Goal: Task Accomplishment & Management: Complete application form

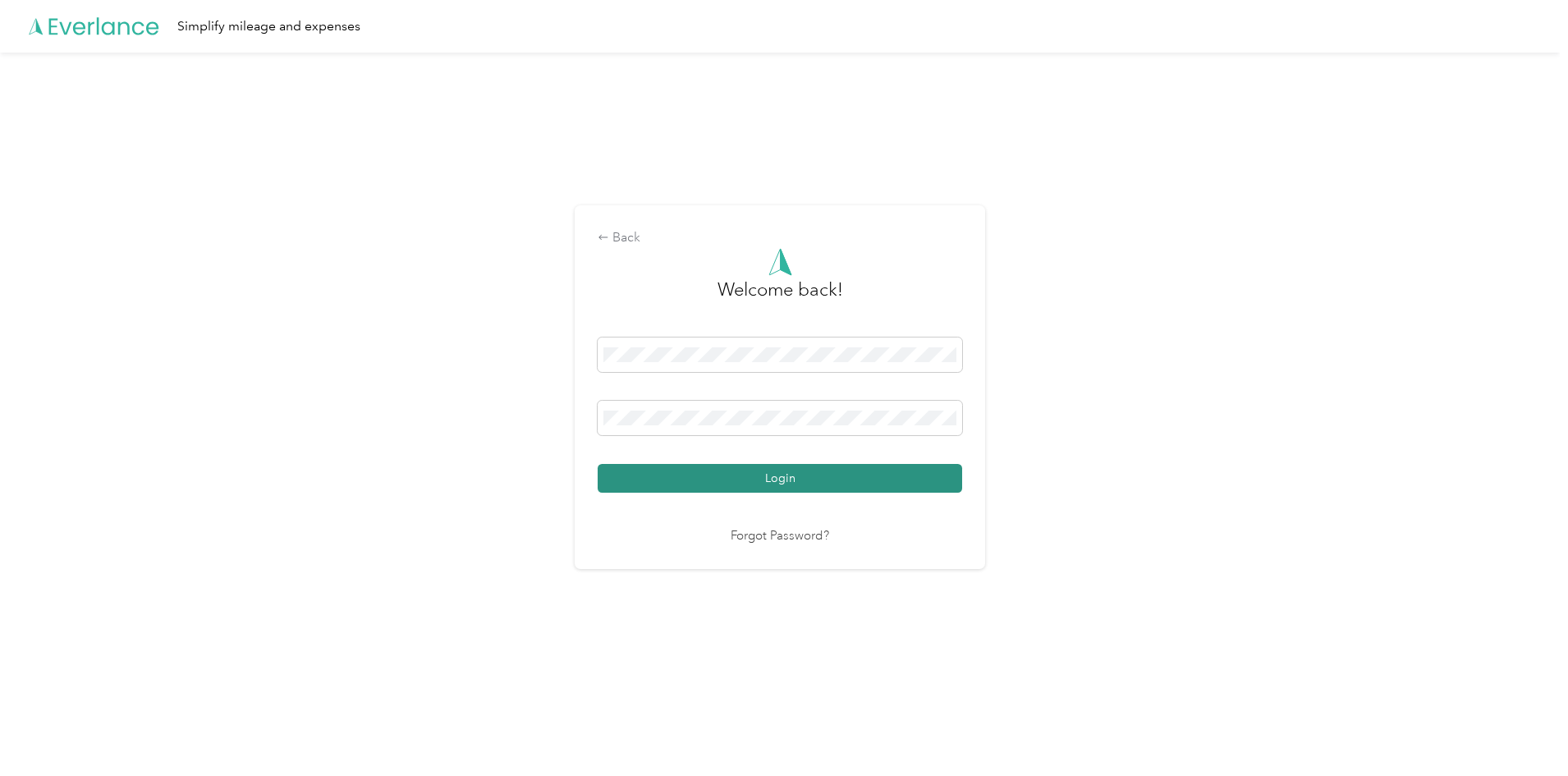
click at [794, 484] on button "Login" at bounding box center [780, 479] width 365 height 29
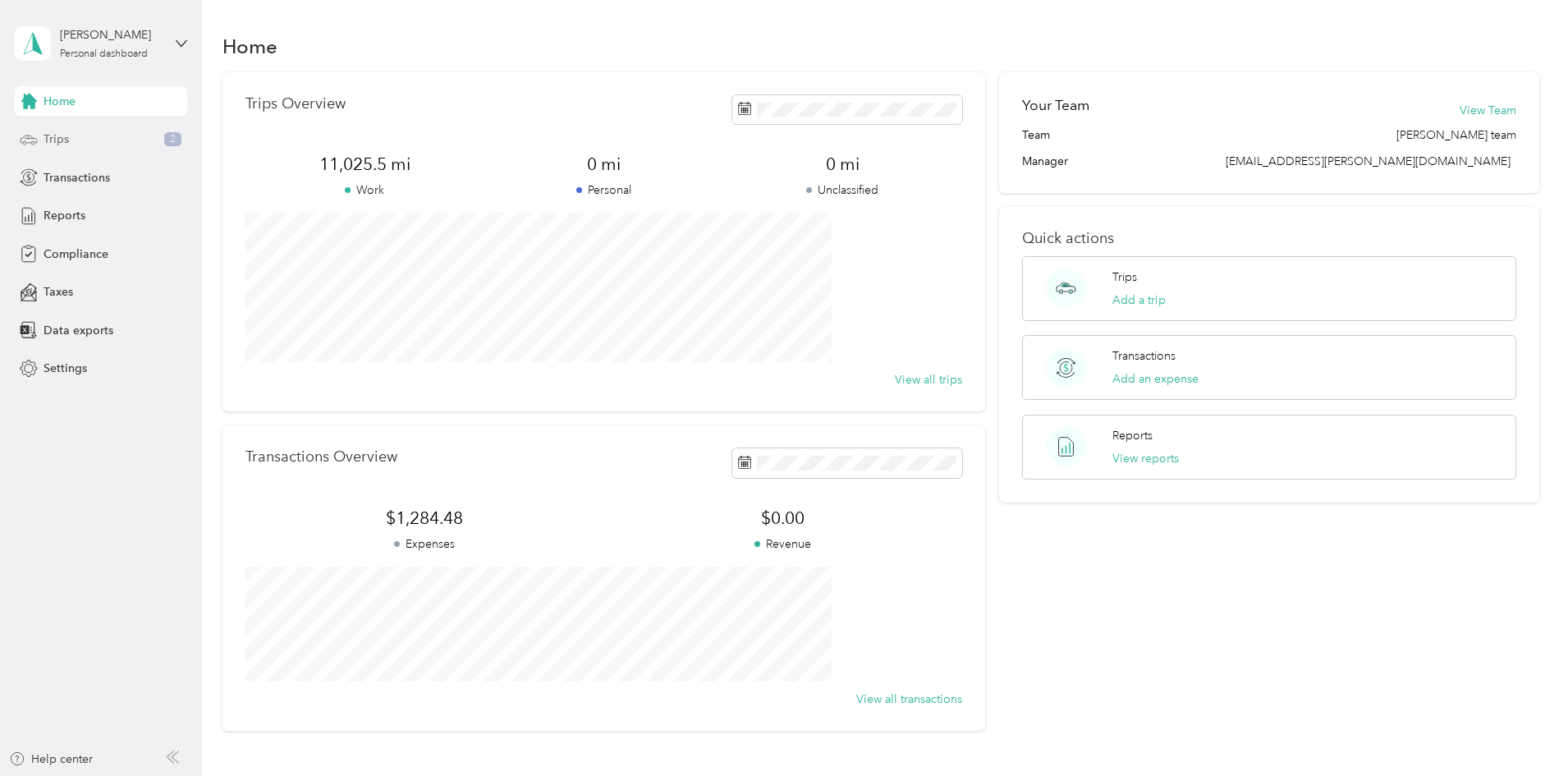
click at [92, 132] on div "Trips 2" at bounding box center [101, 139] width 173 height 29
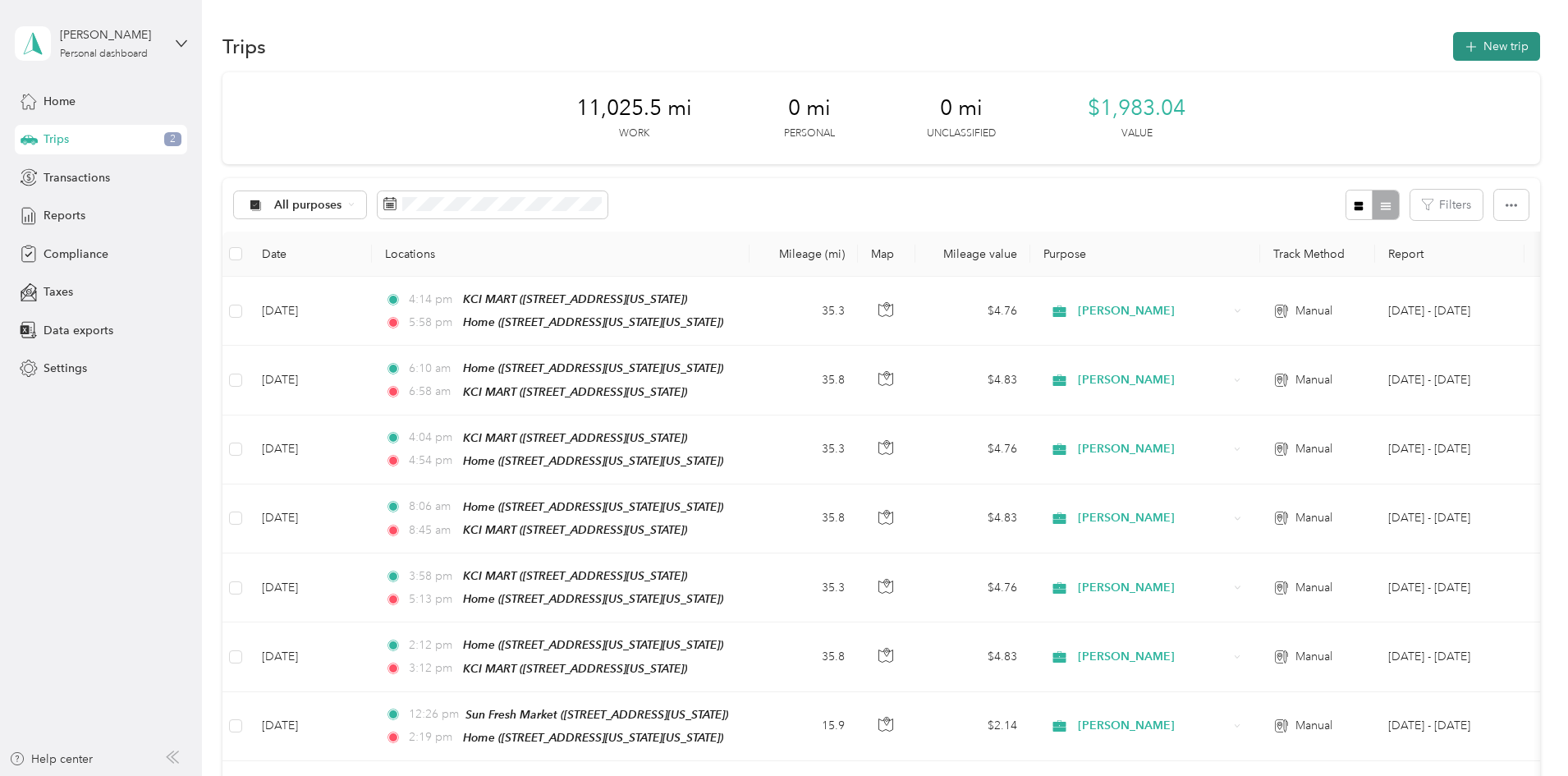
click at [1453, 46] on button "New trip" at bounding box center [1496, 46] width 87 height 29
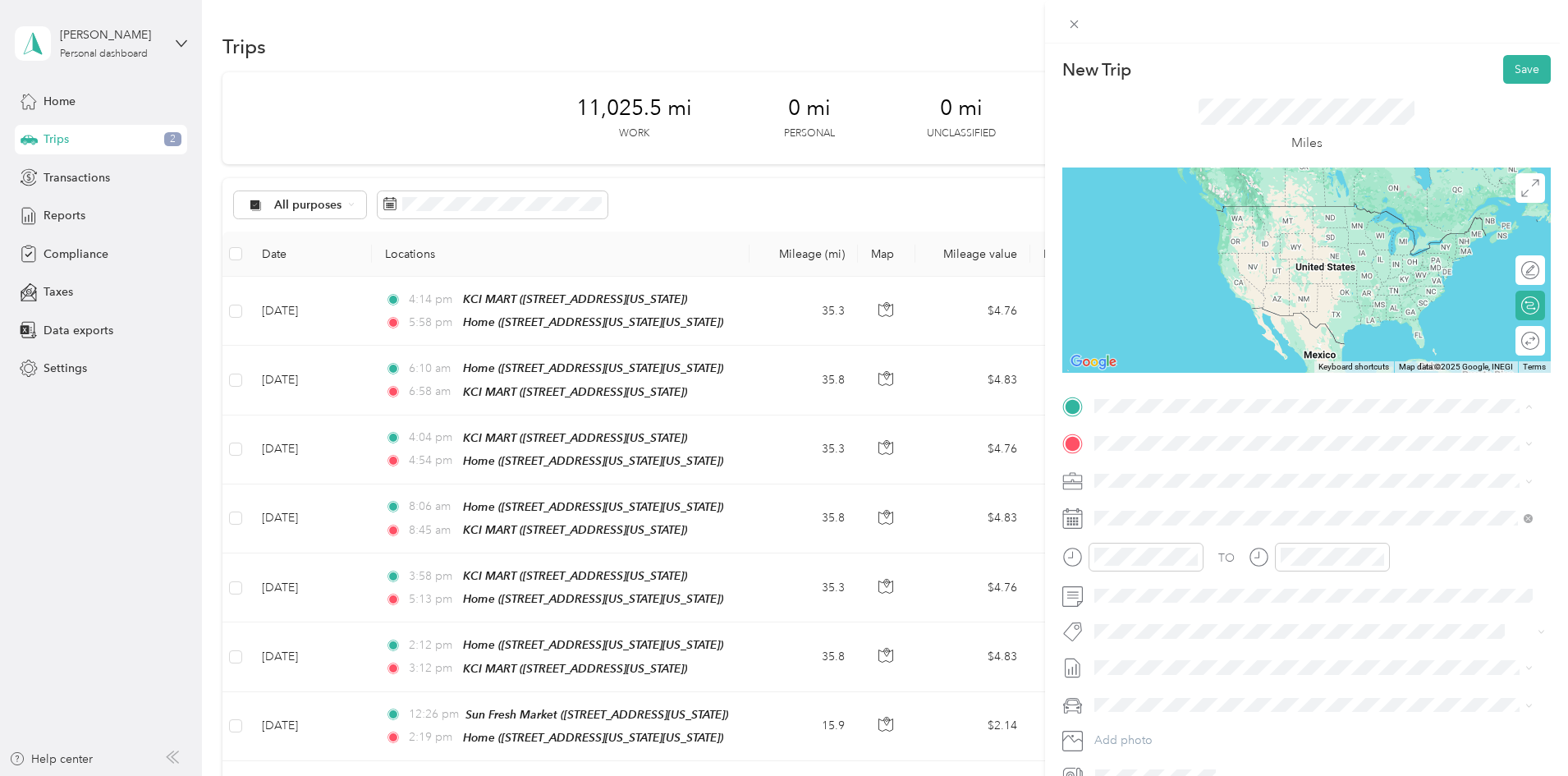
click at [1230, 489] on span "[STREET_ADDRESS][US_STATE][US_STATE]" at bounding box center [1238, 490] width 224 height 14
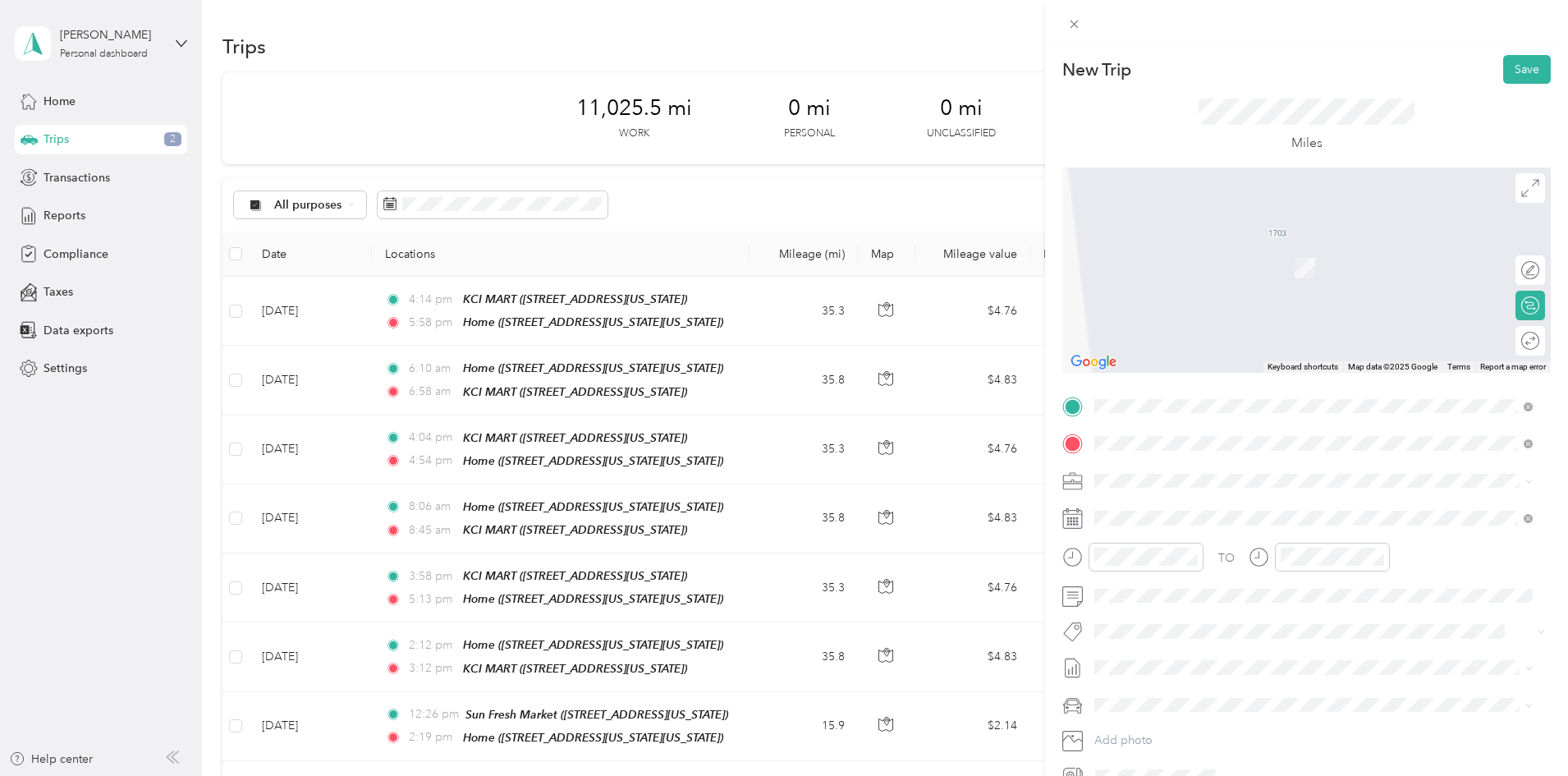
click at [1157, 519] on div "TEAM Price Chopper [STREET_ADDRESS]" at bounding box center [1192, 522] width 134 height 40
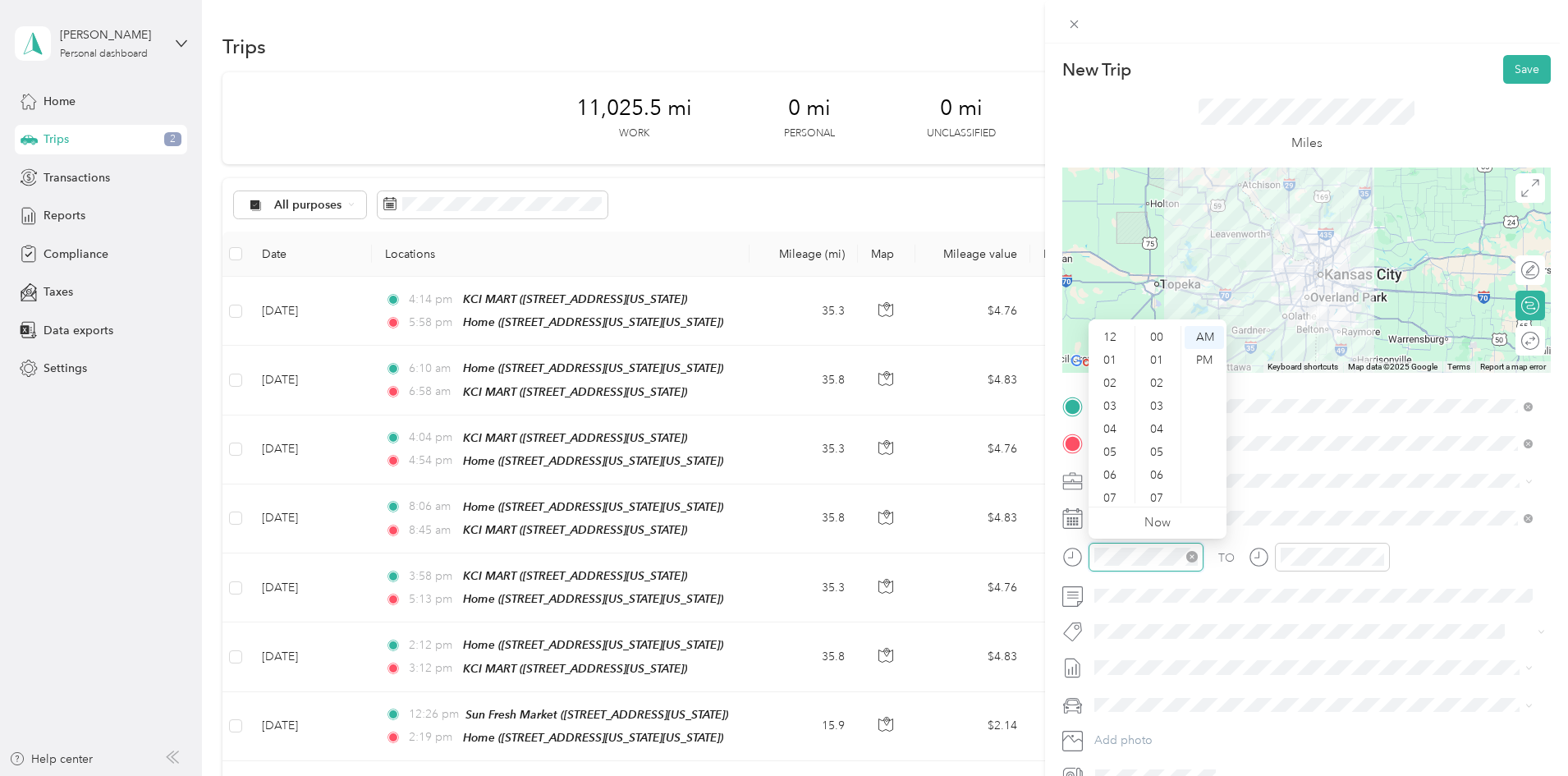
scroll to position [99, 0]
click at [1108, 395] on div "07" at bounding box center [1112, 399] width 40 height 23
click at [1512, 69] on button "Save" at bounding box center [1527, 69] width 48 height 29
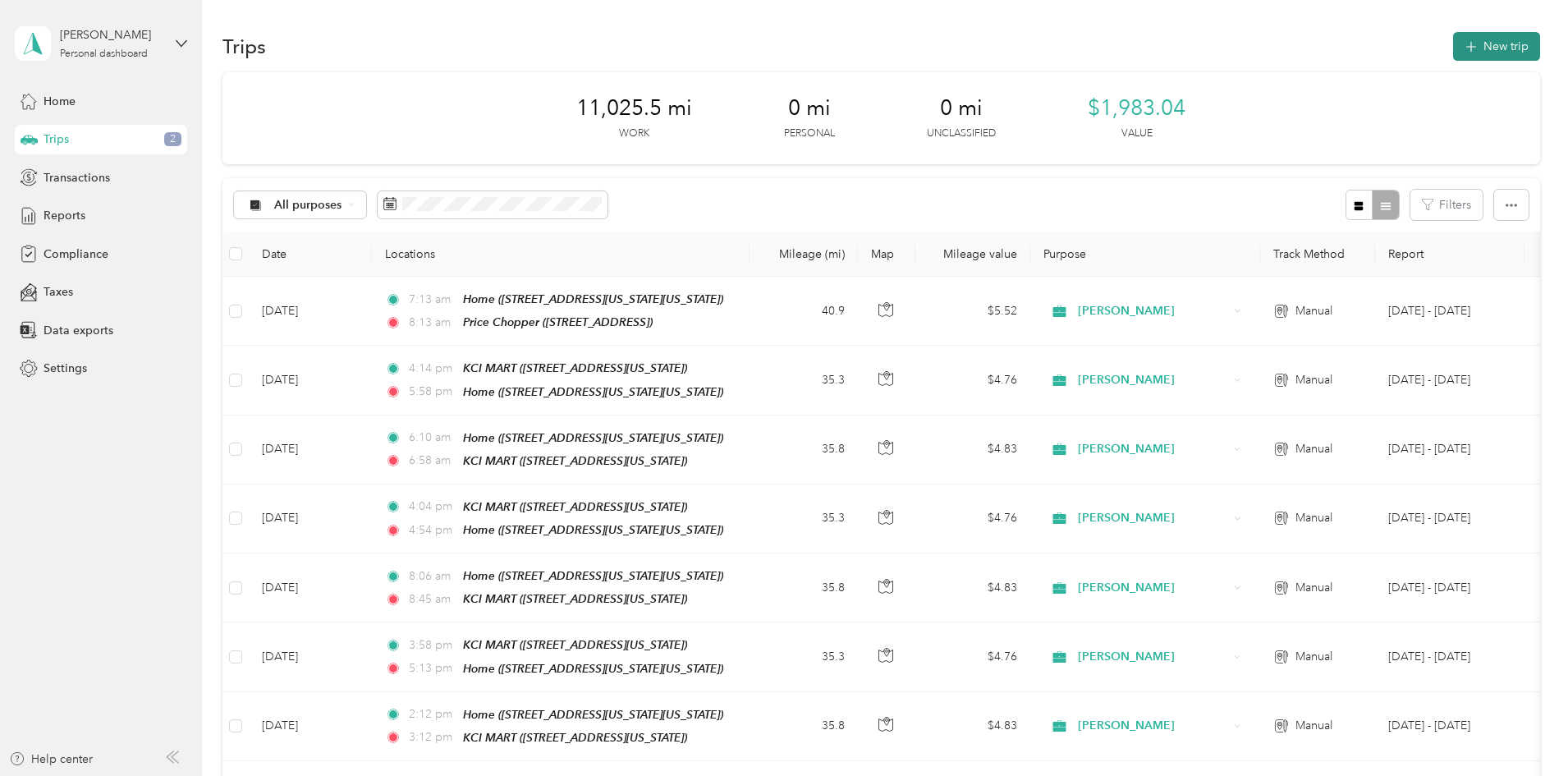
click at [1453, 42] on button "New trip" at bounding box center [1496, 46] width 87 height 29
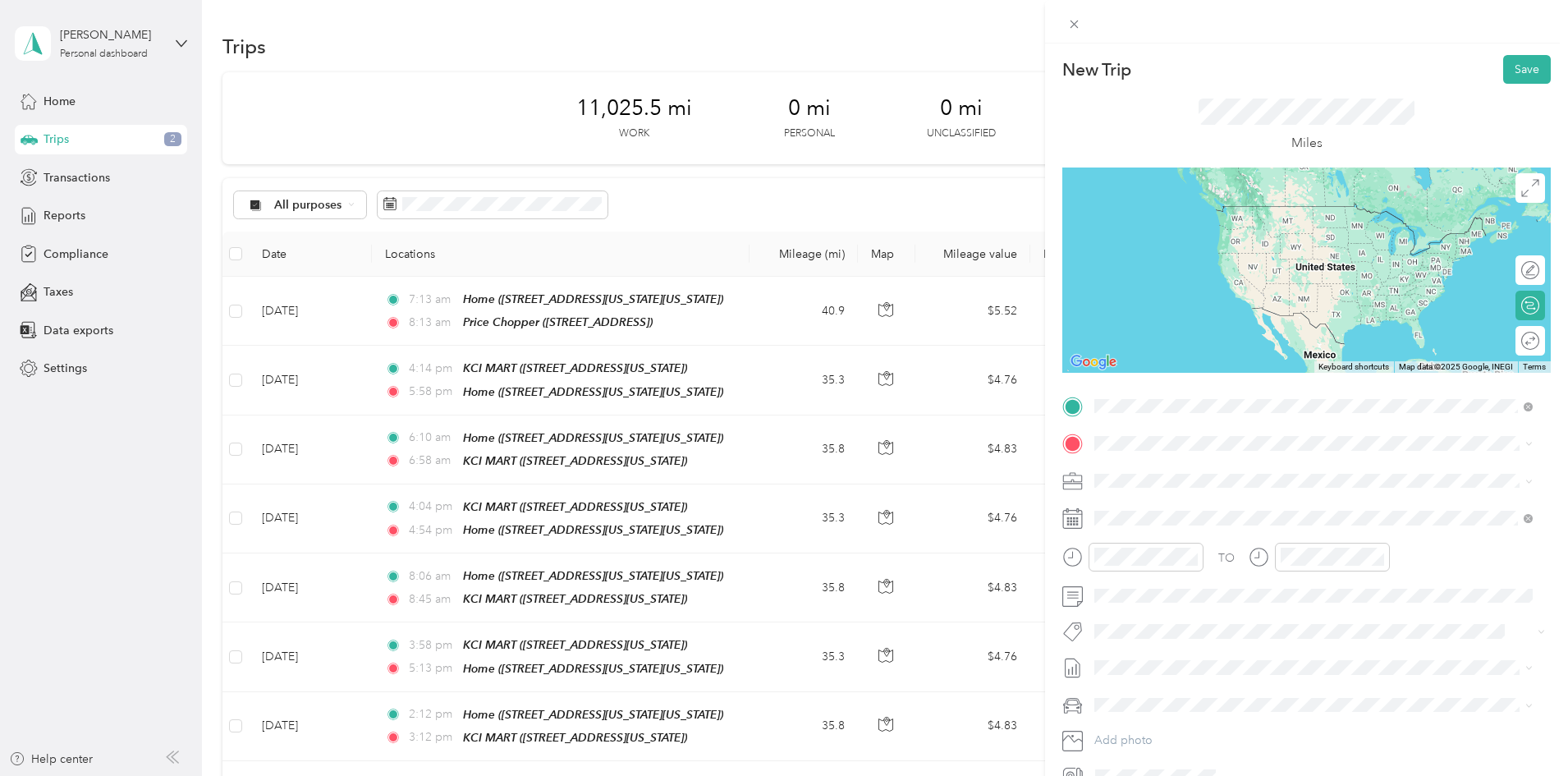
click at [1133, 489] on span "[STREET_ADDRESS]" at bounding box center [1178, 495] width 104 height 14
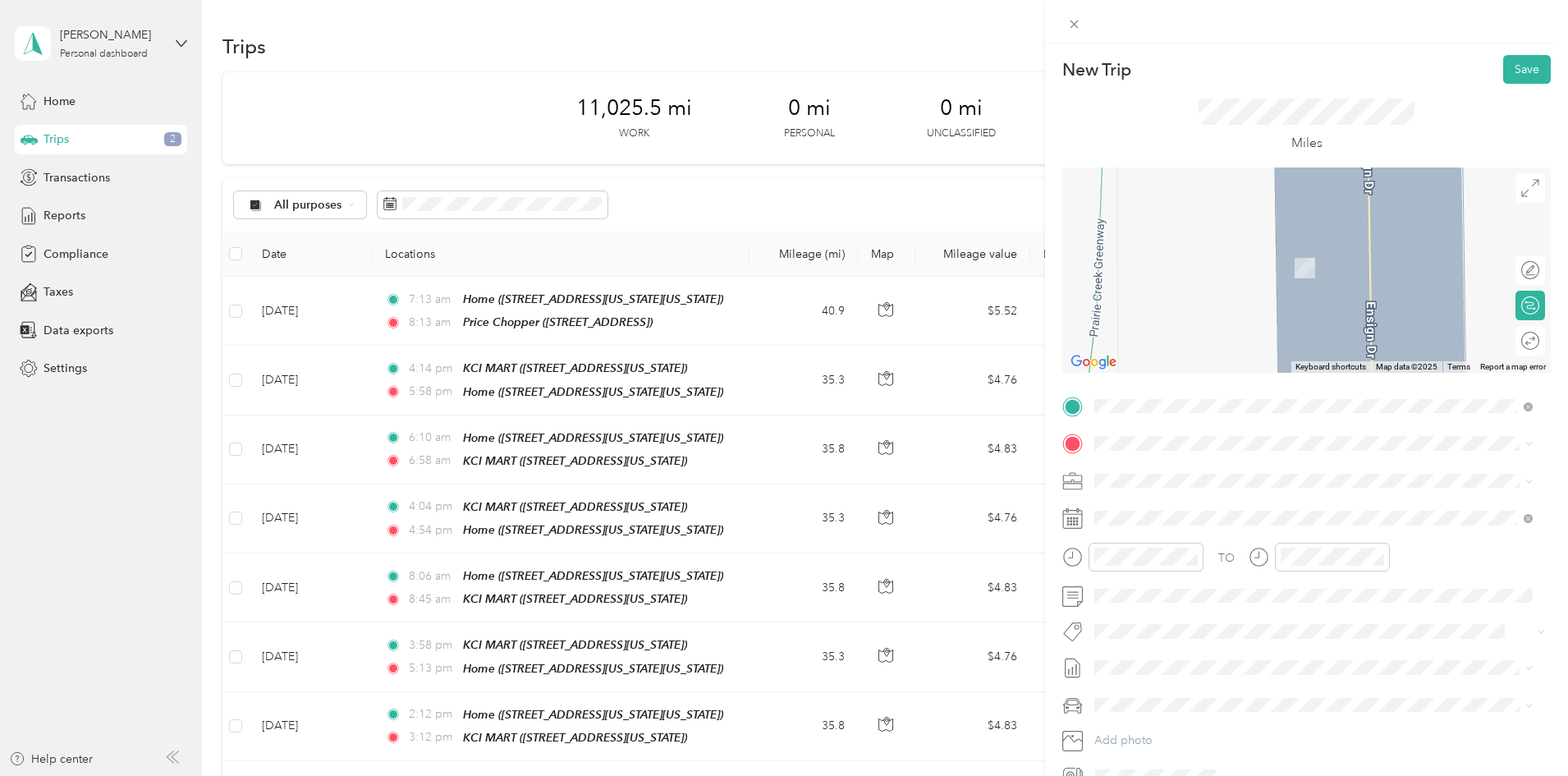
click at [1194, 521] on div "TEAM Price Chopper 1 [STREET_ADDRESS]" at bounding box center [1198, 516] width 145 height 40
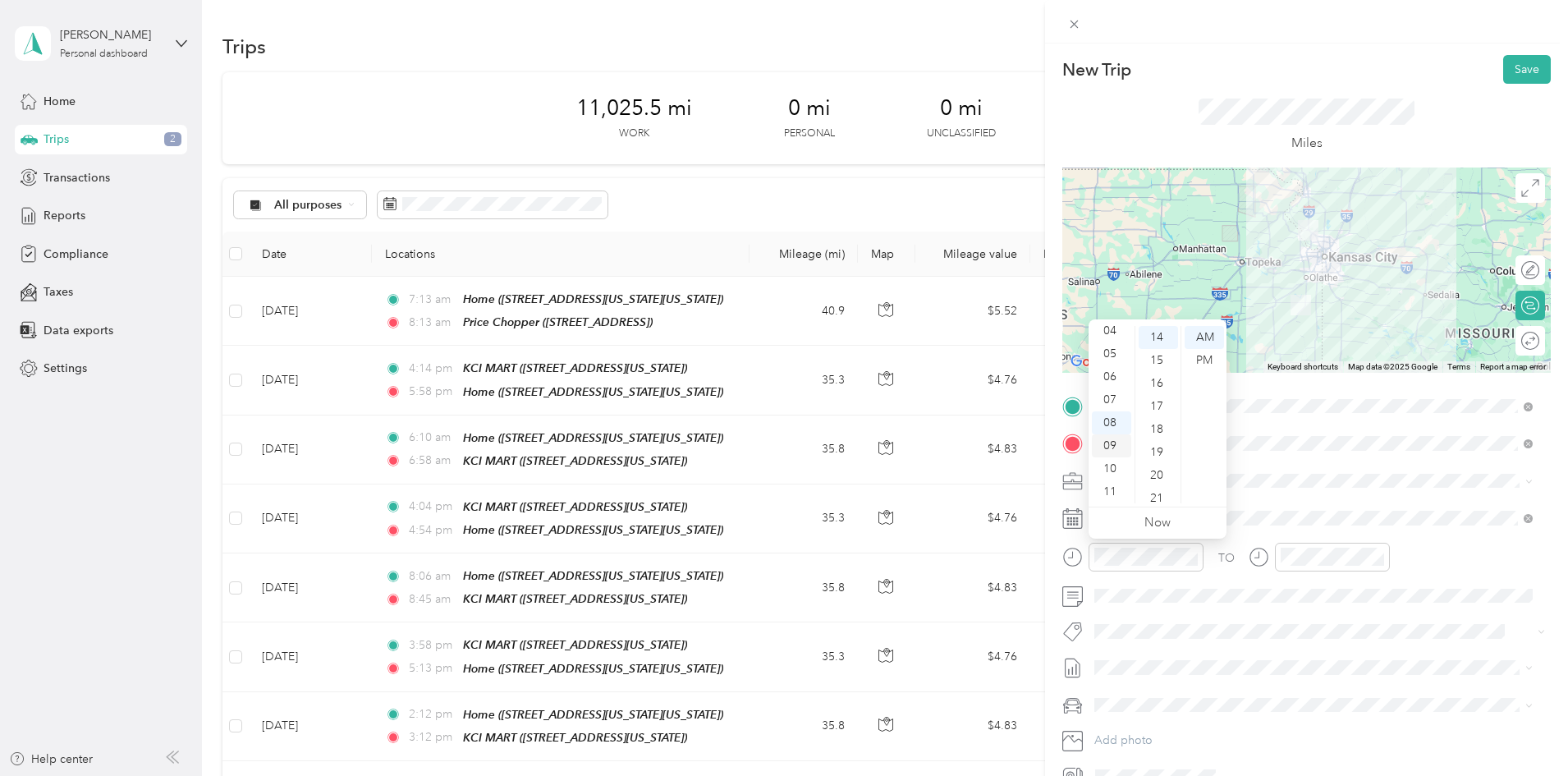
click at [1107, 447] on div "09" at bounding box center [1112, 446] width 40 height 23
click at [1154, 500] on div "39" at bounding box center [1158, 501] width 40 height 23
click at [1321, 567] on div at bounding box center [1332, 557] width 115 height 29
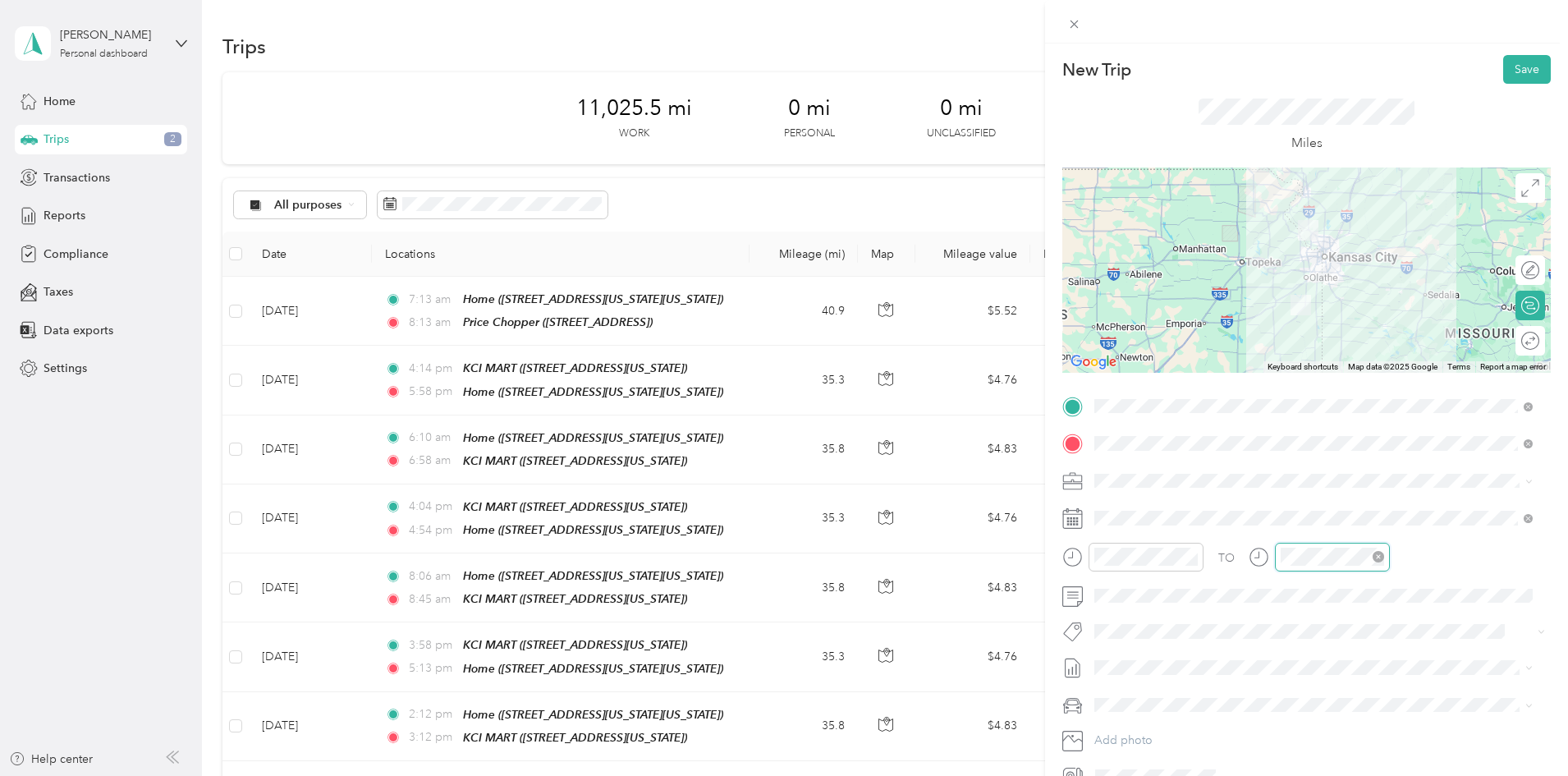
scroll to position [322, 0]
click at [1296, 471] on div "10" at bounding box center [1298, 468] width 40 height 23
click at [1339, 473] on div "20" at bounding box center [1345, 475] width 40 height 23
click at [1512, 72] on button "Save" at bounding box center [1527, 69] width 48 height 29
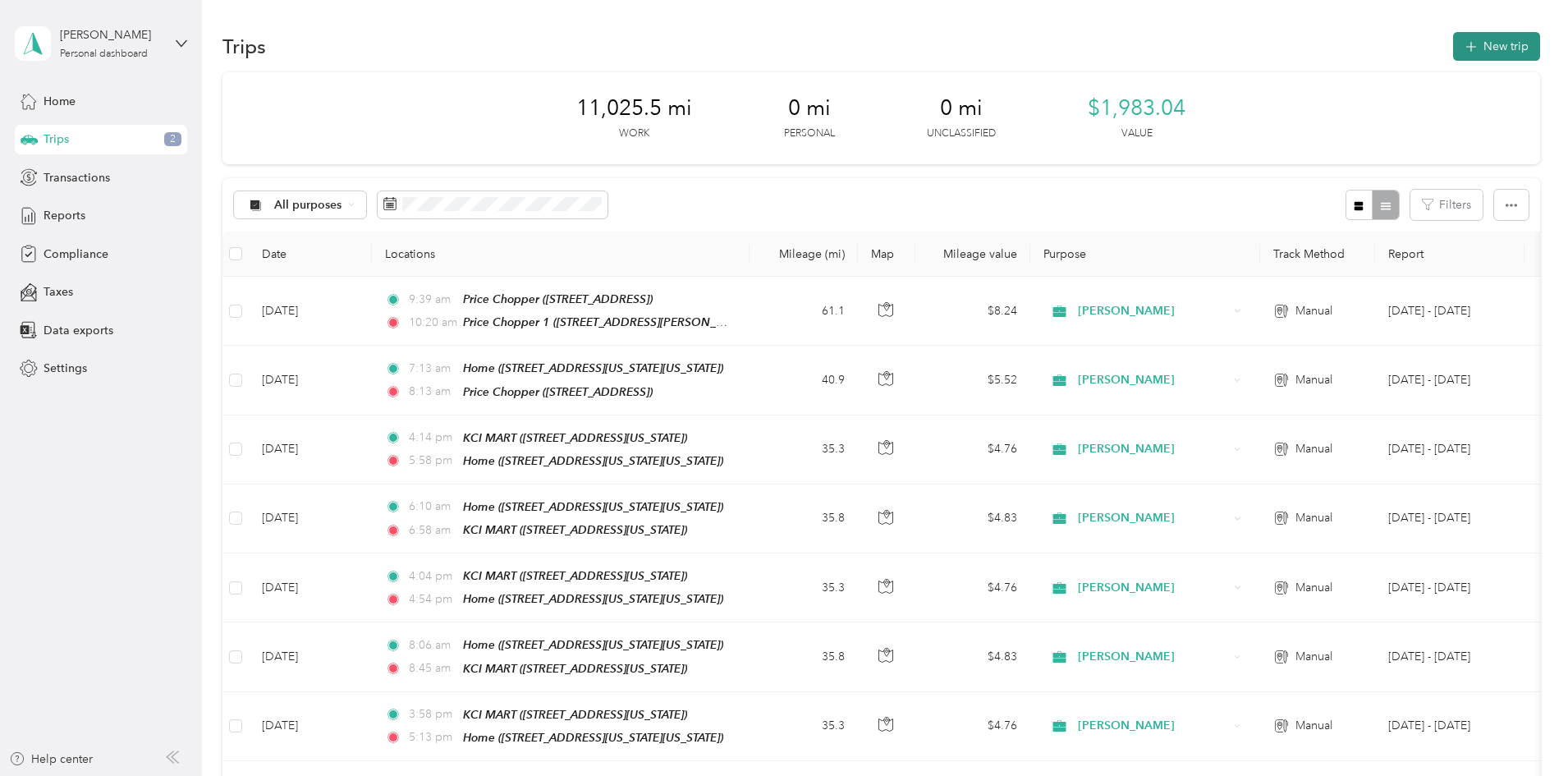
click at [1453, 47] on button "New trip" at bounding box center [1496, 46] width 87 height 29
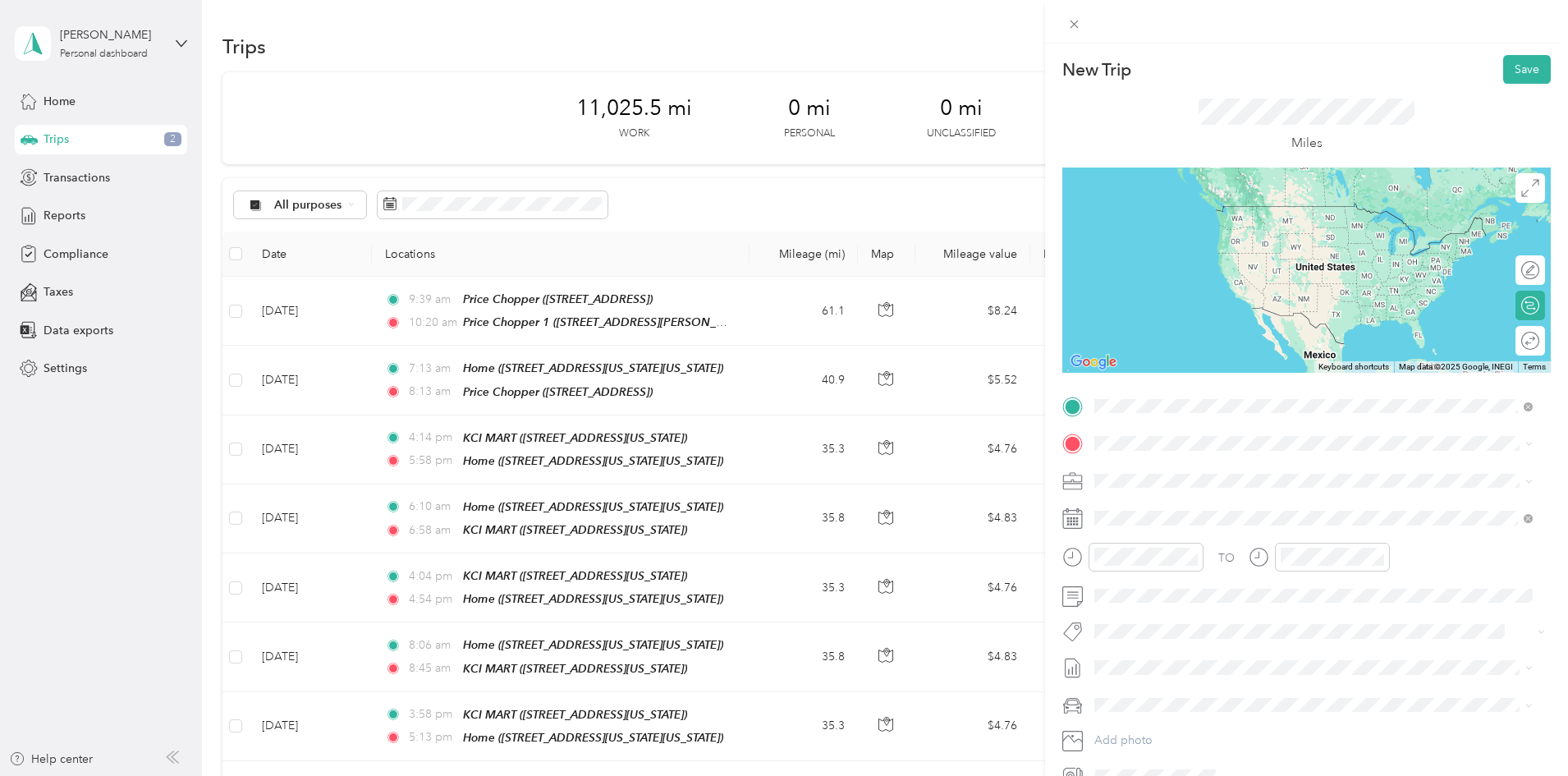
click at [1181, 489] on div "TEAM Price Chopper 1 [STREET_ADDRESS]" at bounding box center [1198, 484] width 145 height 40
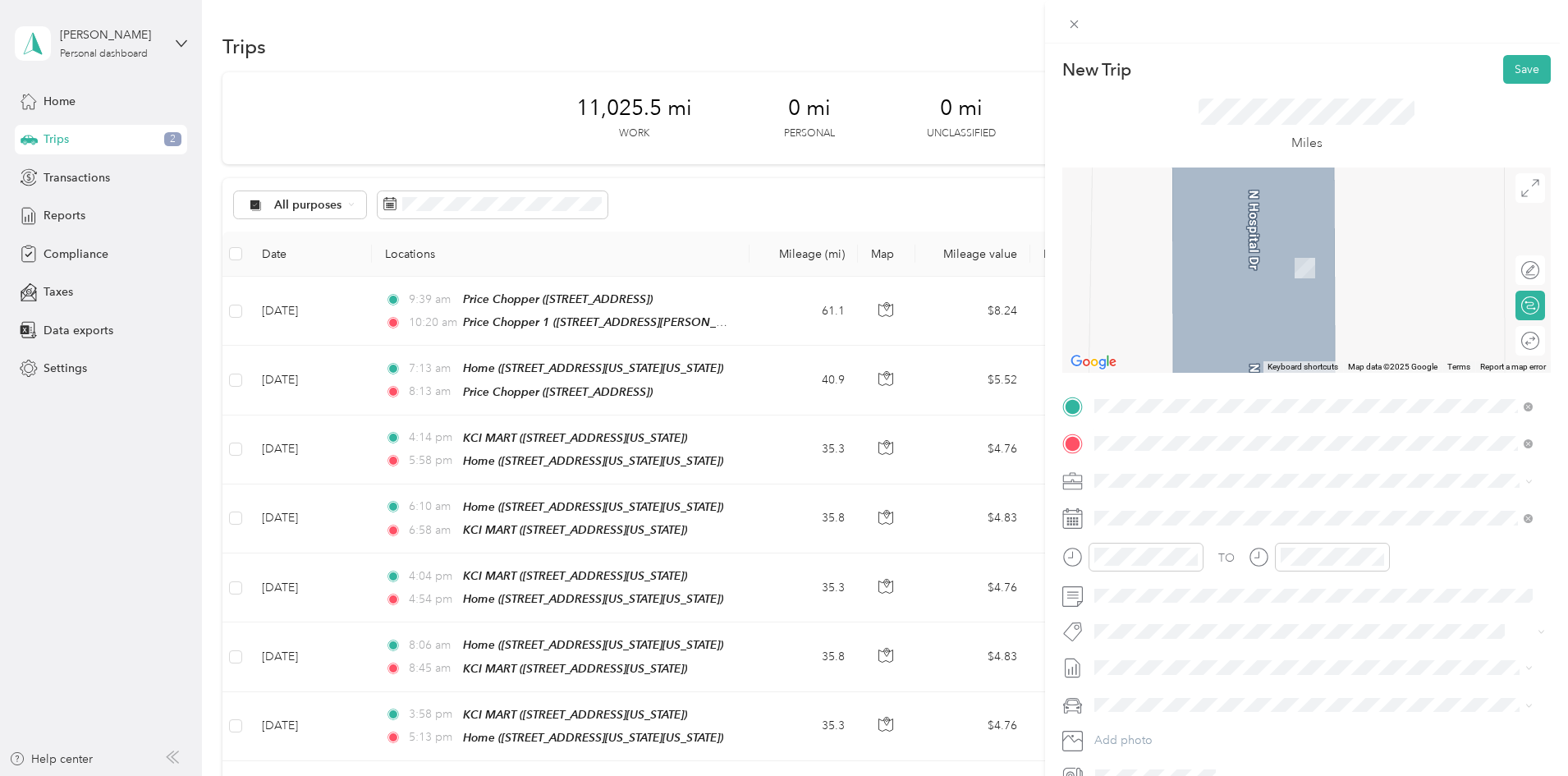
click at [1219, 682] on strong "[PERSON_NAME] - HQ" at bounding box center [1245, 684] width 125 height 15
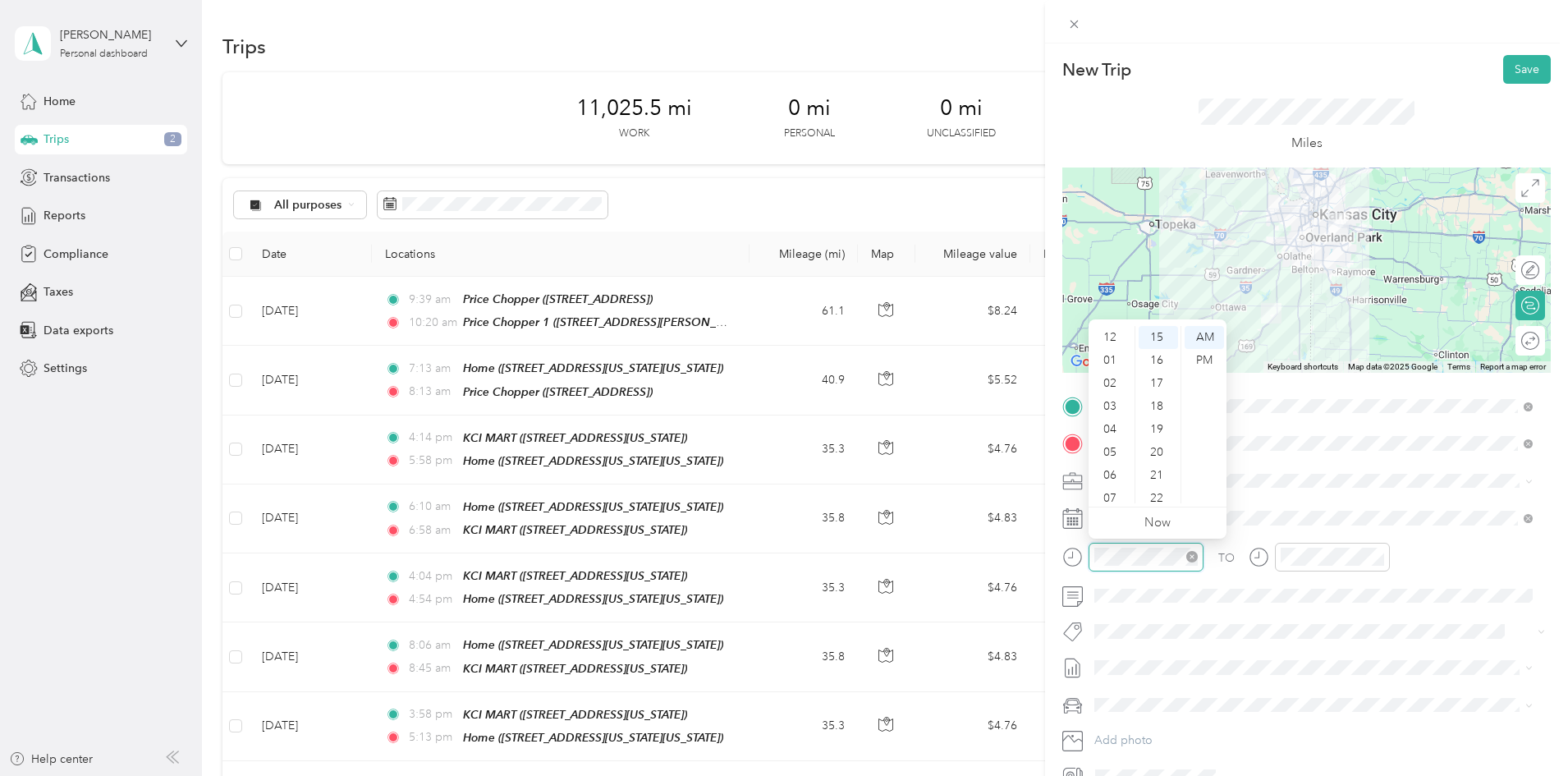
scroll to position [99, 0]
click at [1105, 466] on div "10" at bounding box center [1112, 468] width 40 height 23
click at [1155, 483] on div "50" at bounding box center [1158, 485] width 40 height 23
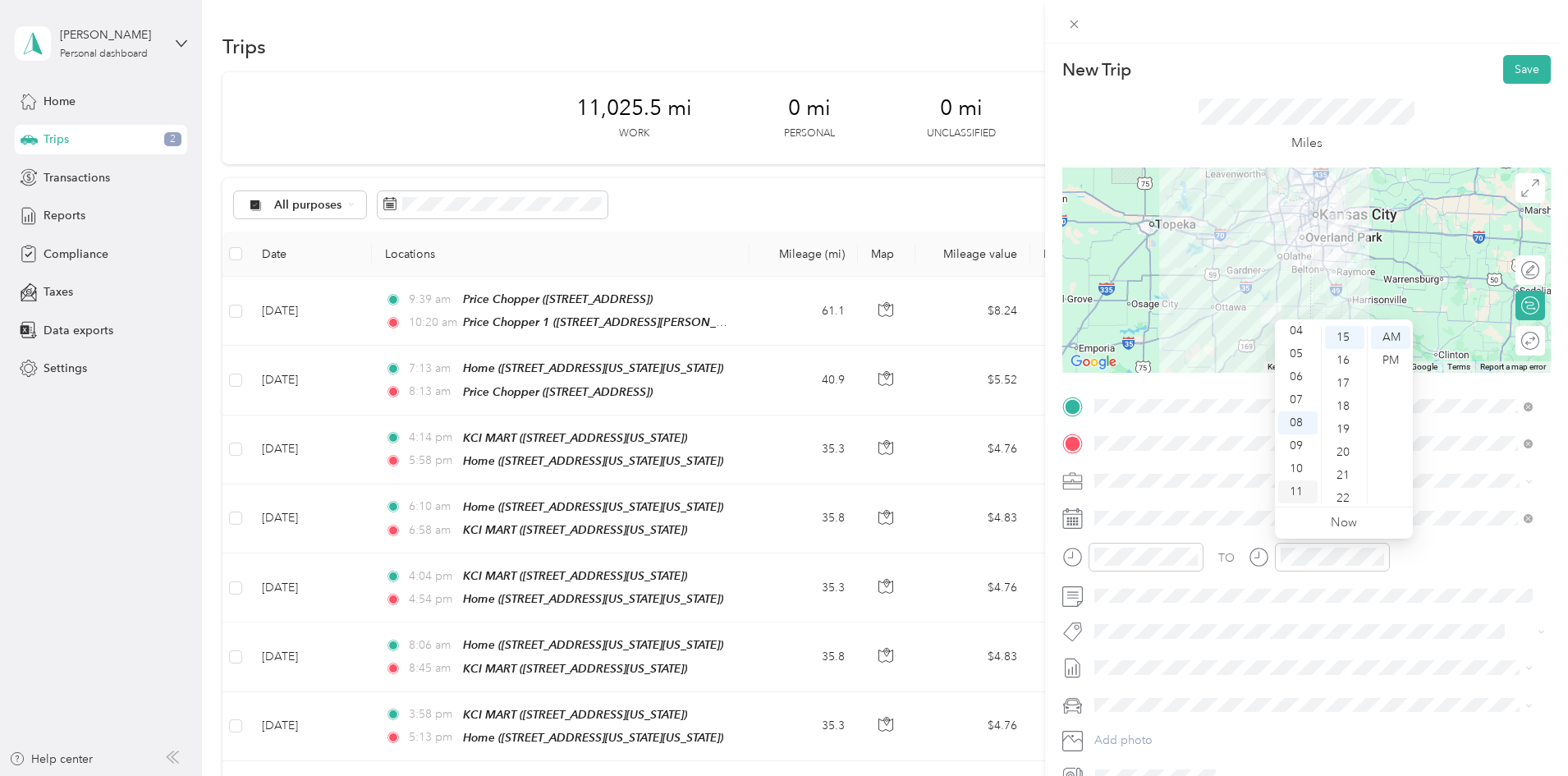
click at [1292, 489] on div "11" at bounding box center [1298, 491] width 40 height 23
click at [1343, 500] on div "22" at bounding box center [1345, 498] width 40 height 23
click at [1342, 490] on div "43" at bounding box center [1345, 491] width 40 height 23
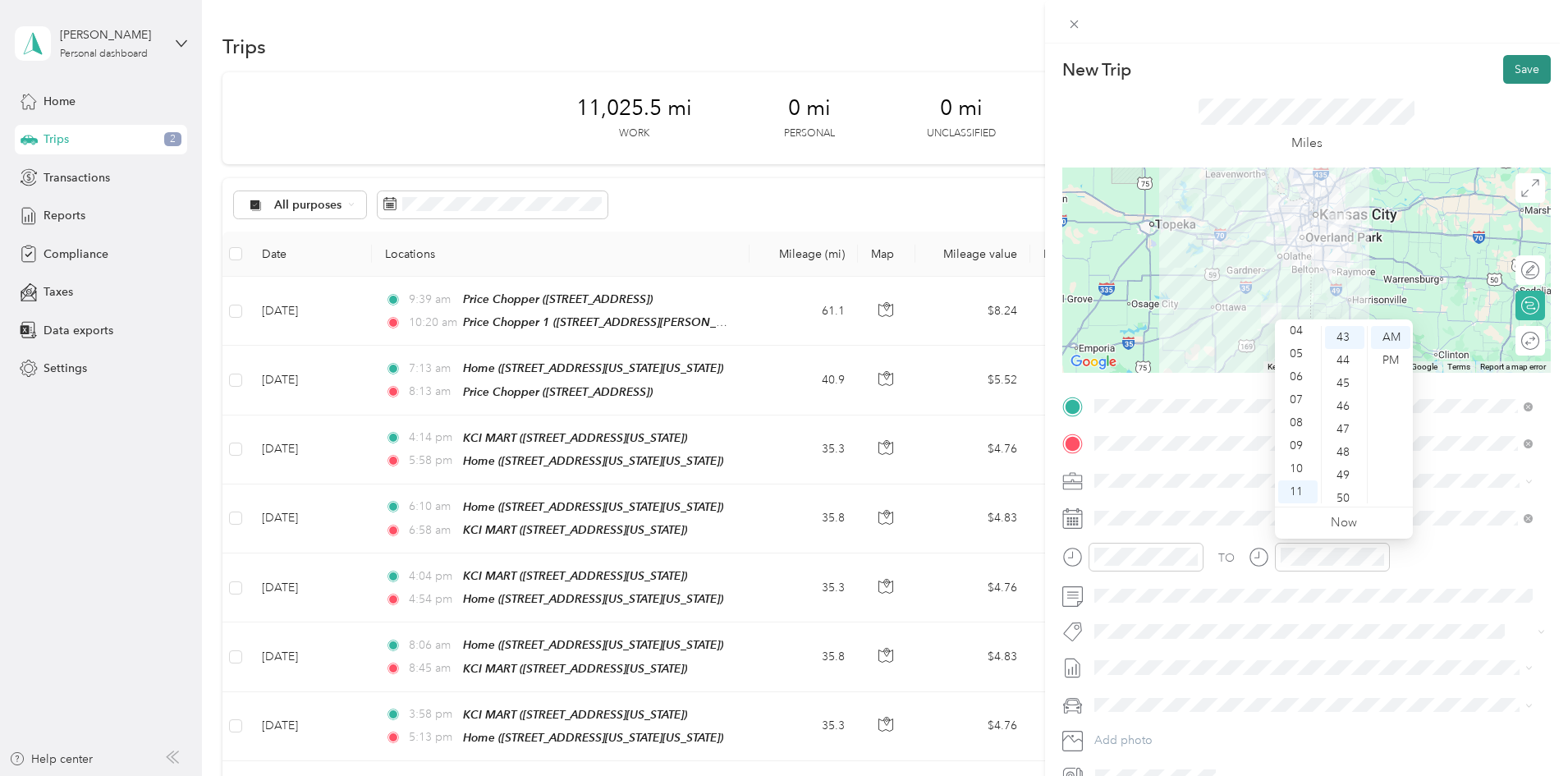
click at [1514, 70] on button "Save" at bounding box center [1527, 69] width 48 height 29
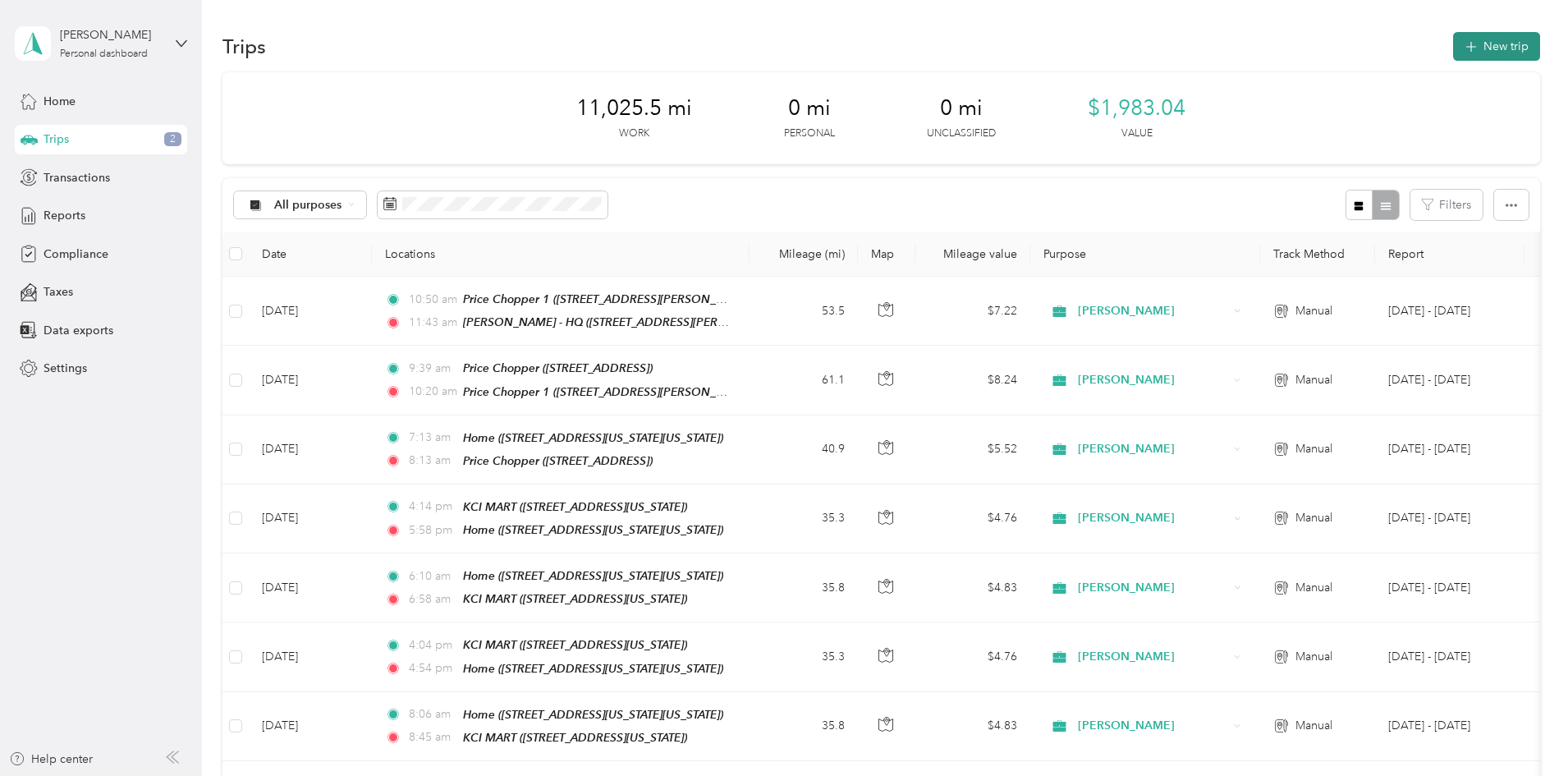
click at [1461, 44] on icon "button" at bounding box center [1470, 47] width 19 height 19
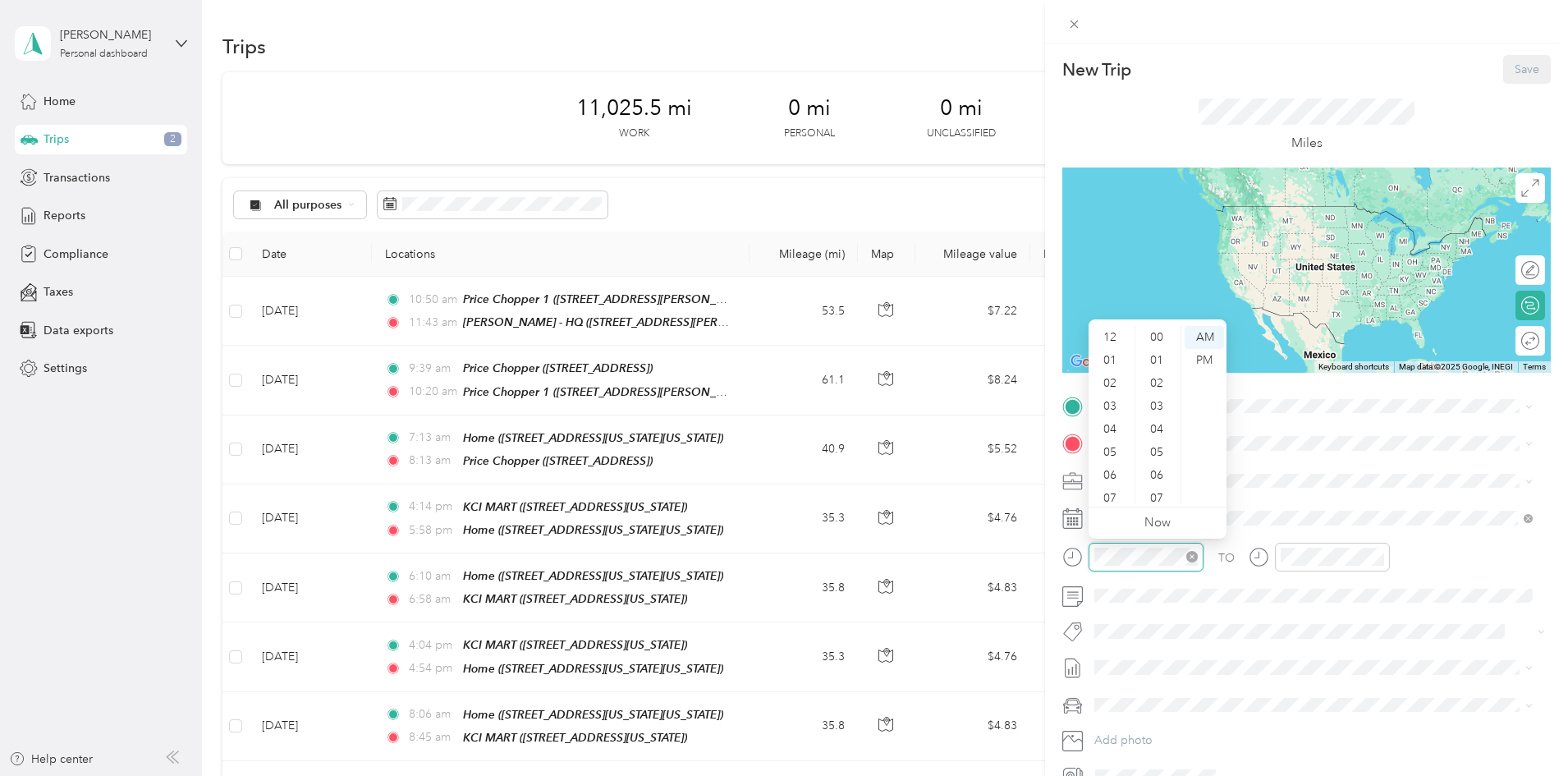
scroll to position [99, 0]
drag, startPoint x: 1108, startPoint y: 489, endPoint x: 1107, endPoint y: 479, distance: 10.0
click at [1107, 487] on div "11" at bounding box center [1112, 491] width 40 height 23
click at [1158, 490] on div "59" at bounding box center [1158, 491] width 40 height 23
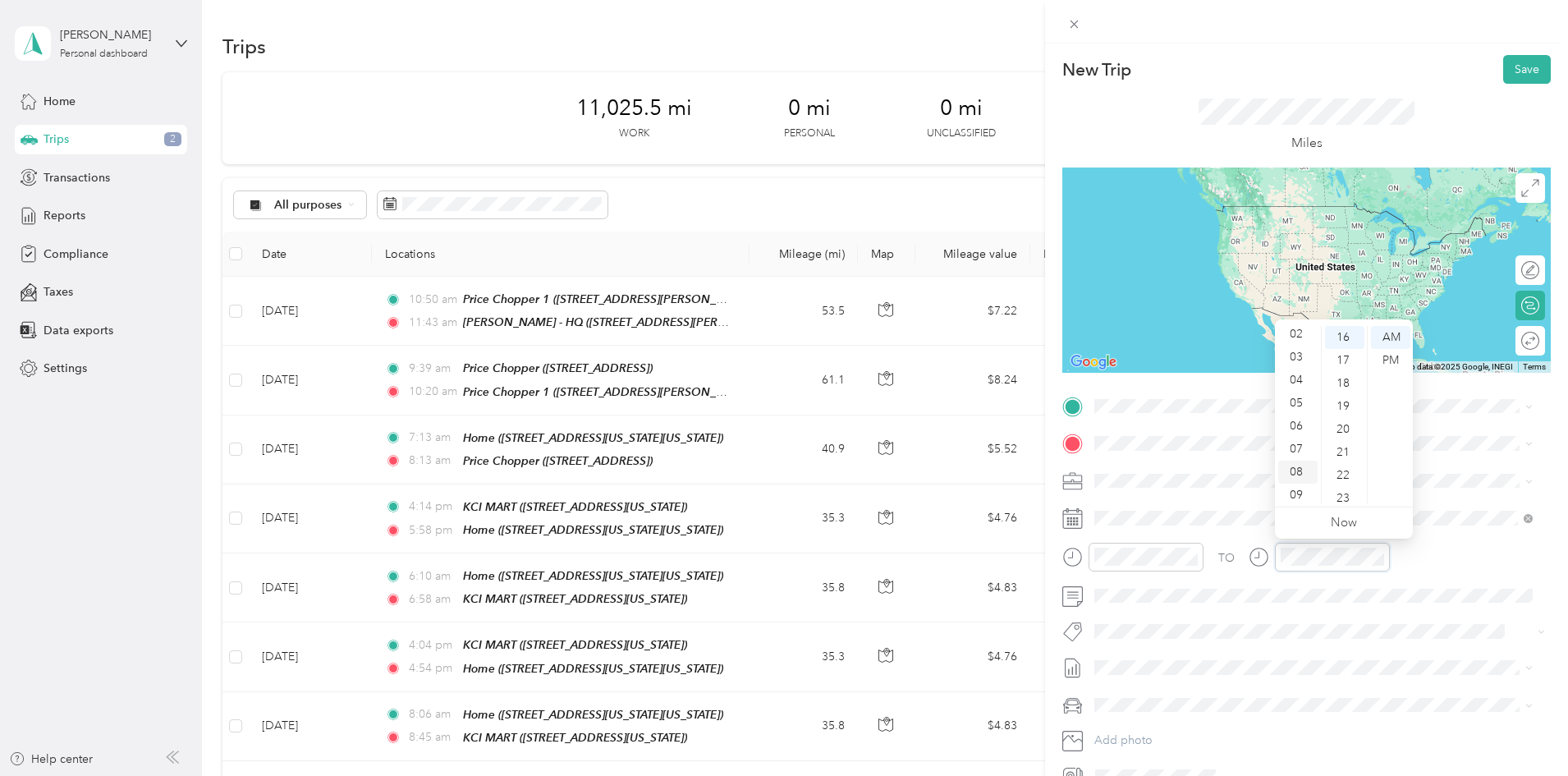
scroll to position [0, 0]
click at [1295, 356] on div "01" at bounding box center [1298, 360] width 40 height 23
click at [1347, 356] on div "17" at bounding box center [1345, 360] width 40 height 23
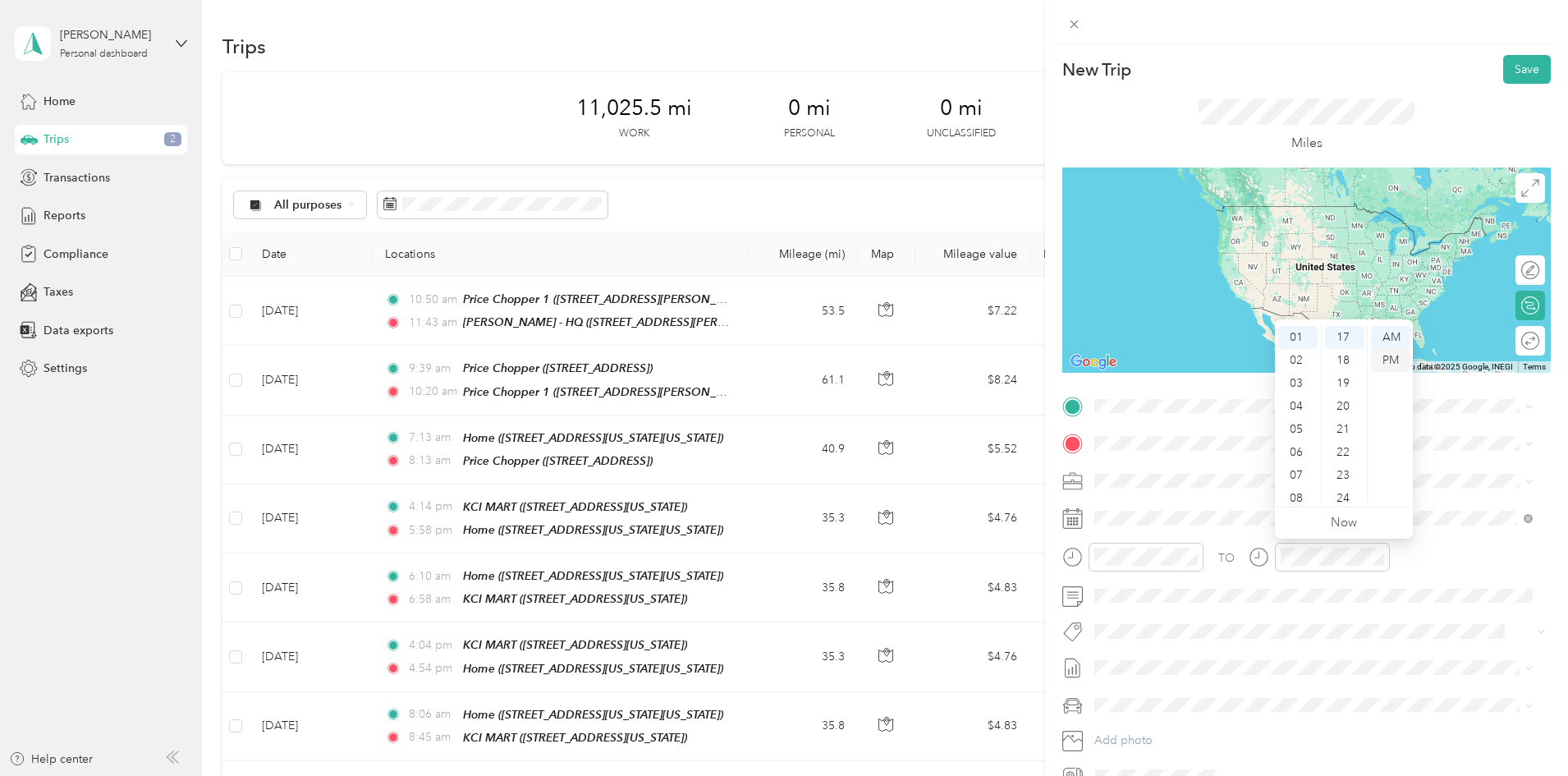
click at [1388, 358] on div "PM" at bounding box center [1390, 360] width 40 height 23
click at [1197, 641] on strong "[PERSON_NAME] - HQ" at bounding box center [1245, 647] width 125 height 15
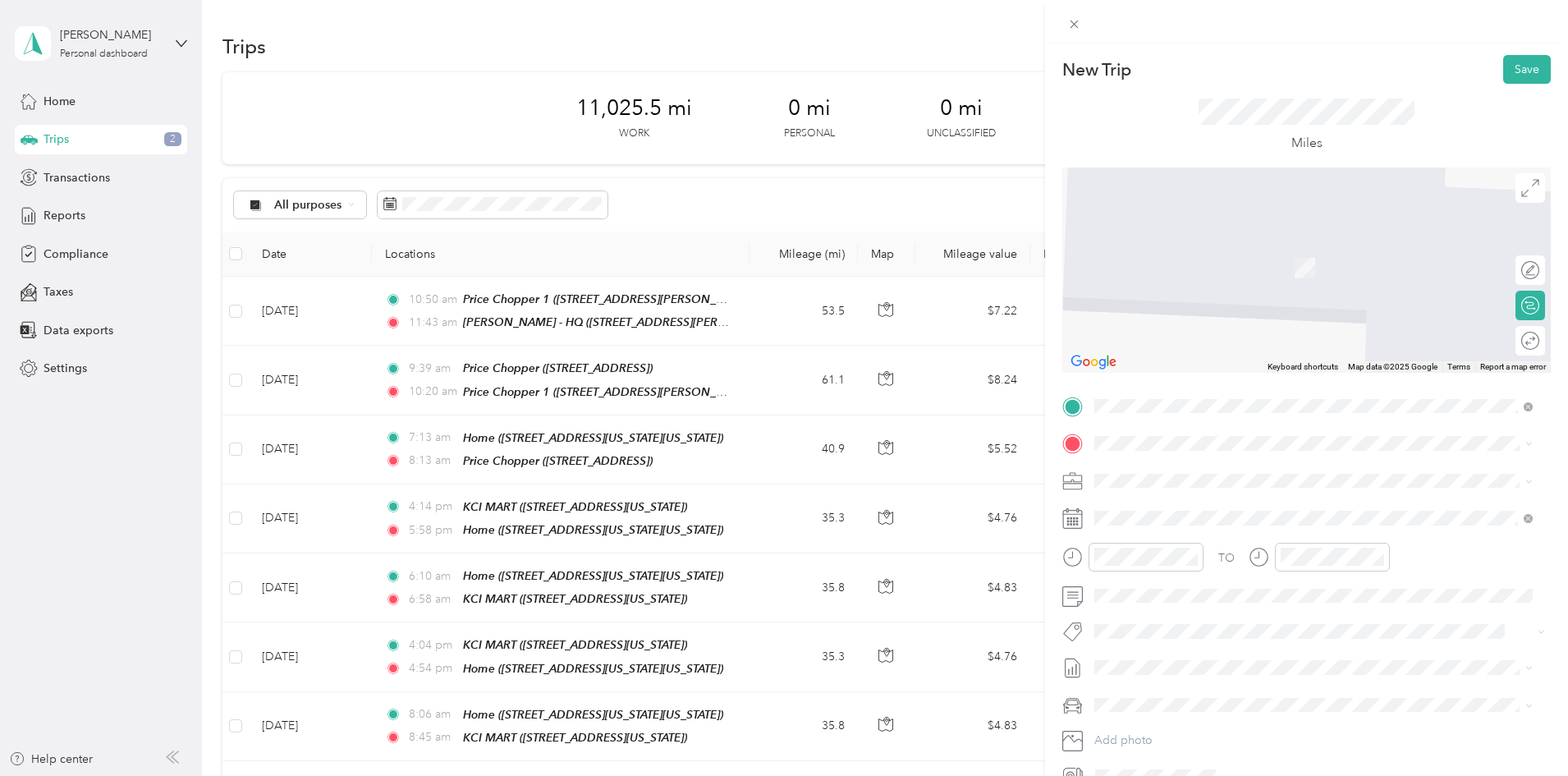
click at [1165, 524] on span "[STREET_ADDRESS][US_STATE][US_STATE]" at bounding box center [1238, 525] width 224 height 14
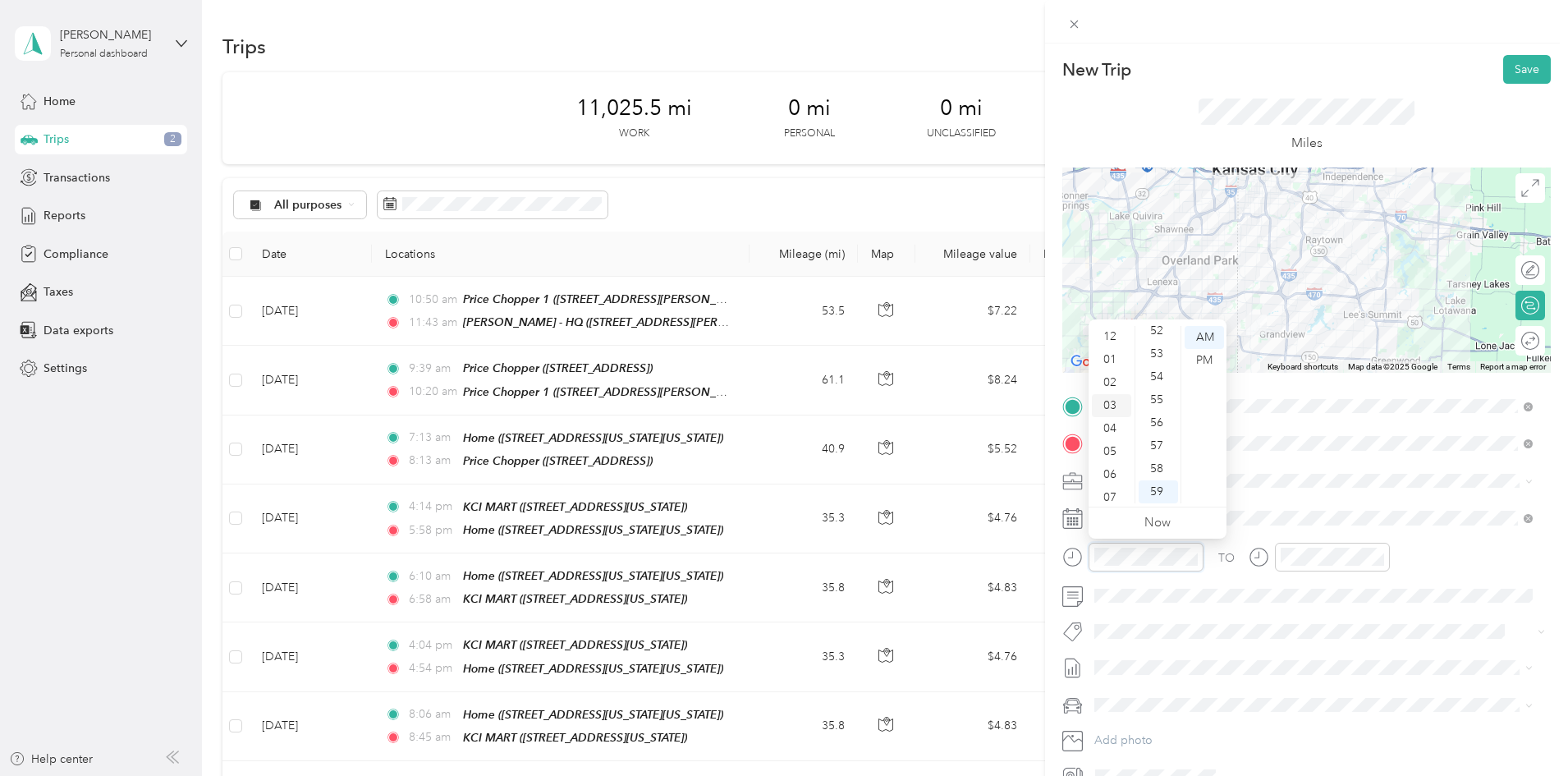
scroll to position [0, 0]
click at [1103, 337] on div "12" at bounding box center [1112, 337] width 40 height 23
click at [1105, 358] on div "01" at bounding box center [1112, 360] width 40 height 23
click at [1162, 472] on div "58" at bounding box center [1158, 468] width 40 height 23
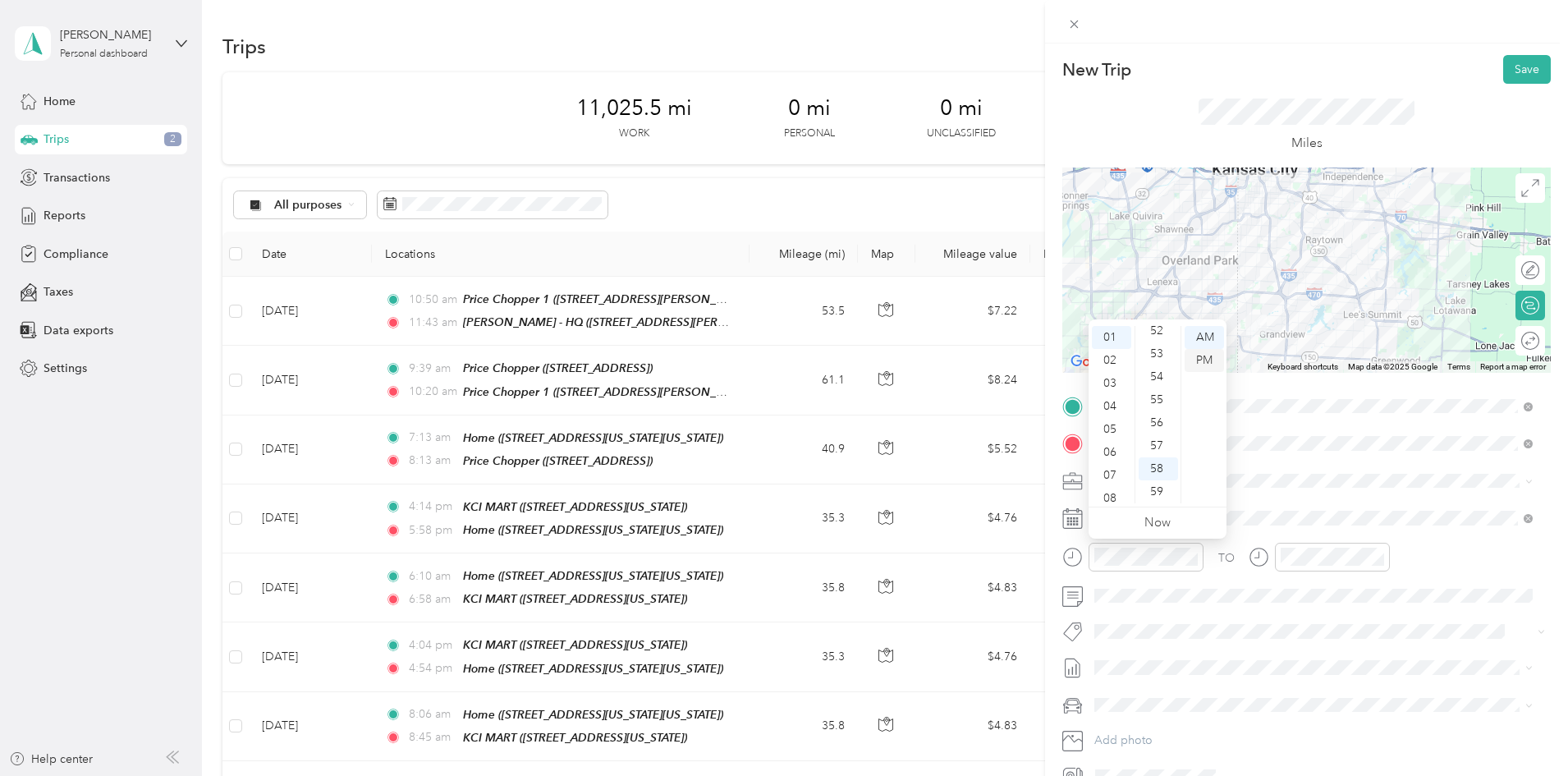
click at [1201, 361] on div "PM" at bounding box center [1204, 360] width 40 height 23
click at [1301, 362] on div "02" at bounding box center [1298, 360] width 40 height 23
click at [1339, 405] on div "20" at bounding box center [1345, 406] width 40 height 23
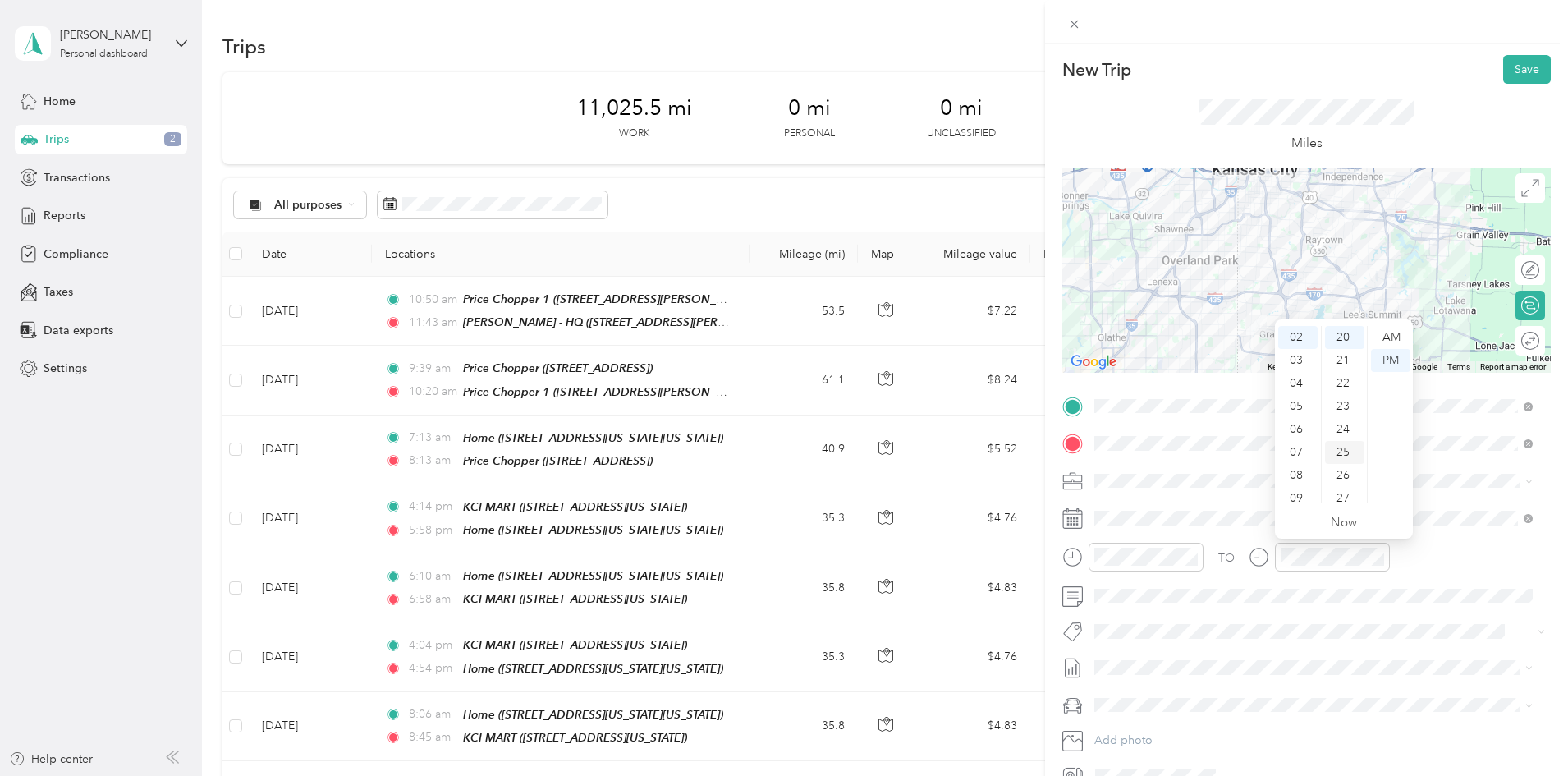
click at [1341, 453] on div "25" at bounding box center [1345, 452] width 40 height 23
click at [1506, 72] on button "Save" at bounding box center [1527, 69] width 48 height 29
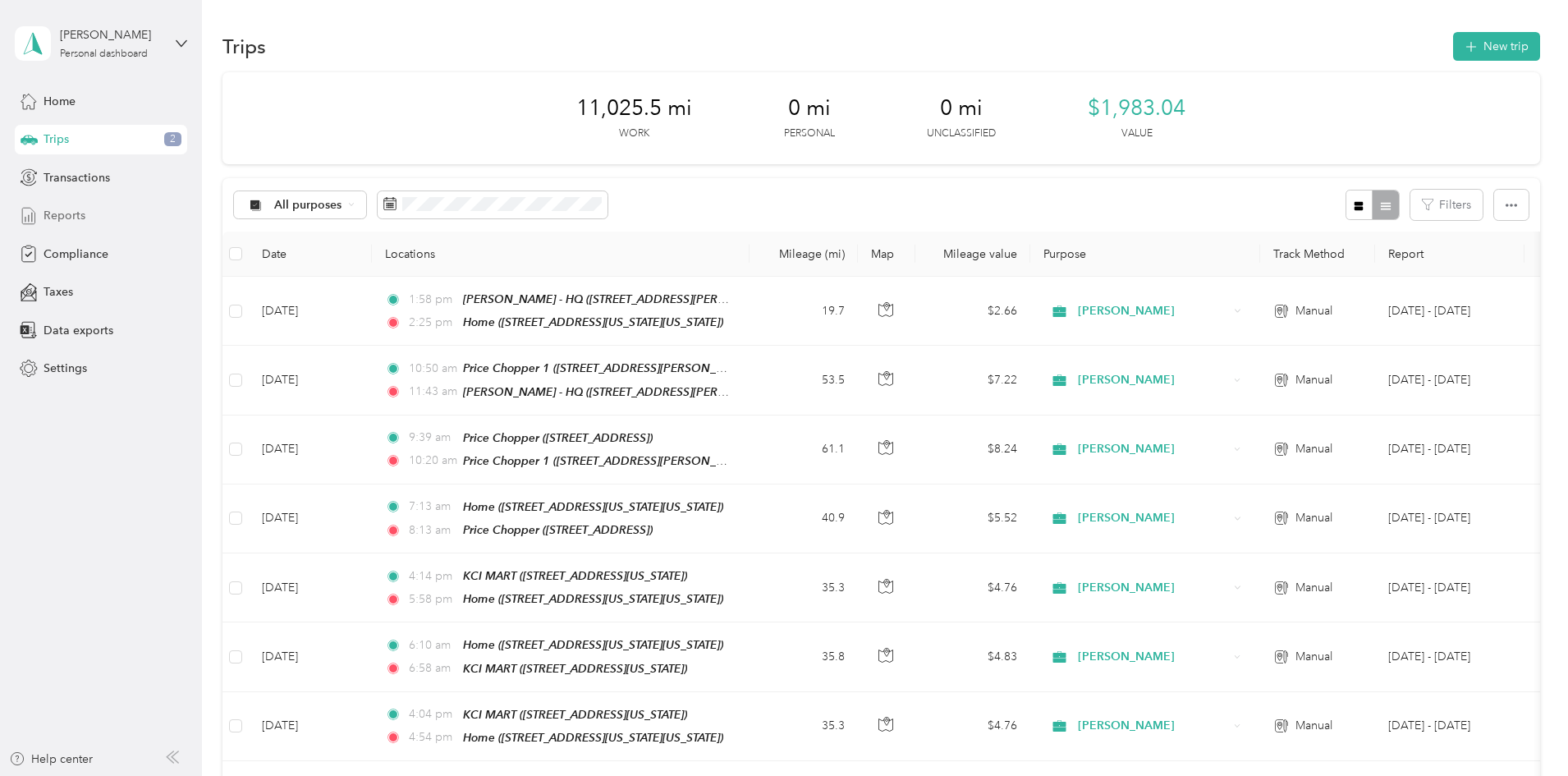
click at [87, 213] on div "Reports" at bounding box center [101, 216] width 173 height 29
